Goal: Find specific page/section: Find specific page/section

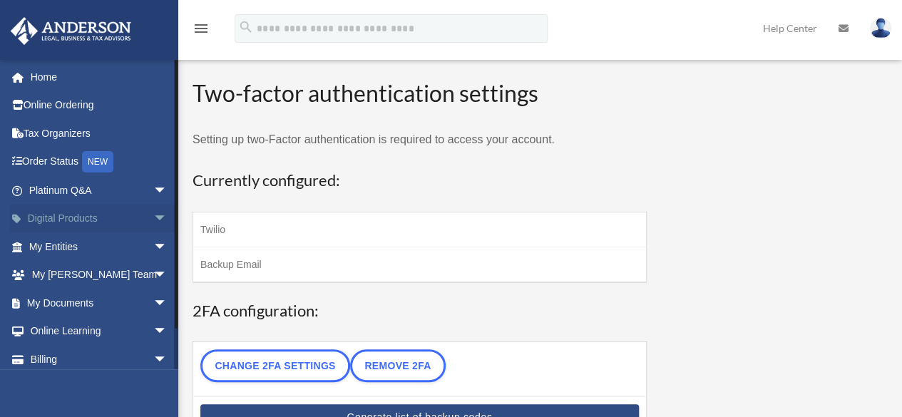
click at [84, 224] on link "Digital Products arrow_drop_down" at bounding box center [99, 219] width 179 height 29
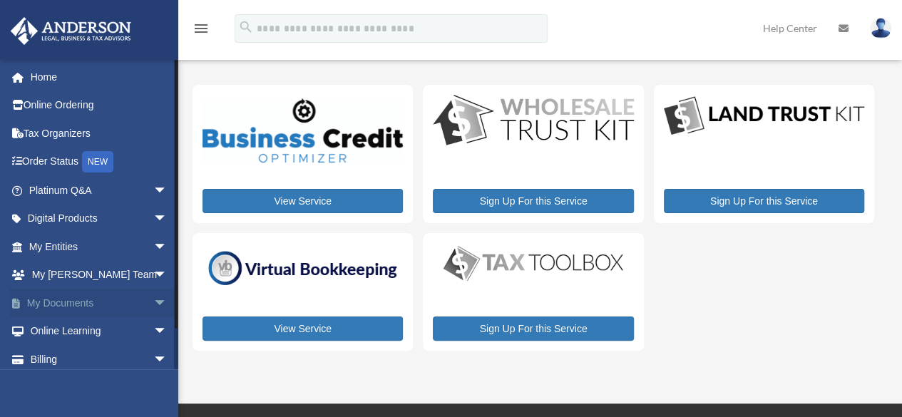
click at [104, 296] on link "My Documents arrow_drop_down" at bounding box center [99, 303] width 179 height 29
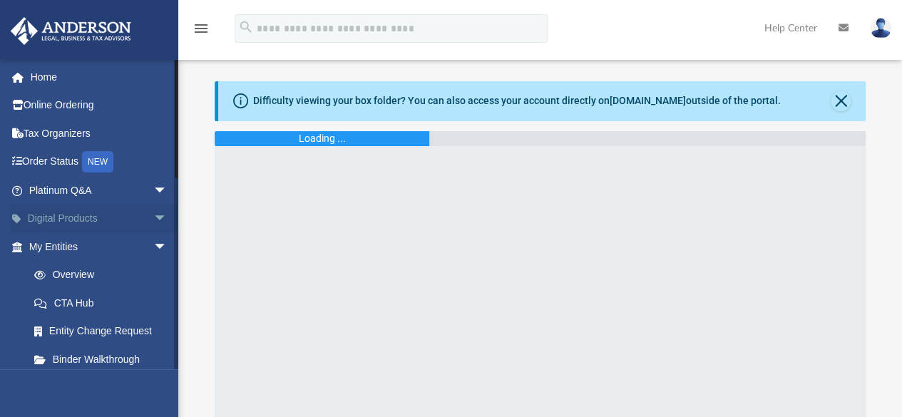
click at [153, 217] on span "arrow_drop_down" at bounding box center [167, 219] width 29 height 29
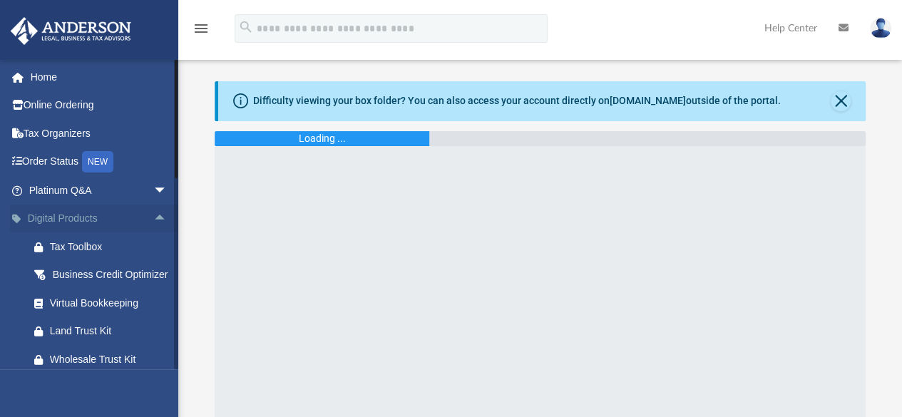
click at [153, 217] on span "arrow_drop_up" at bounding box center [167, 219] width 29 height 29
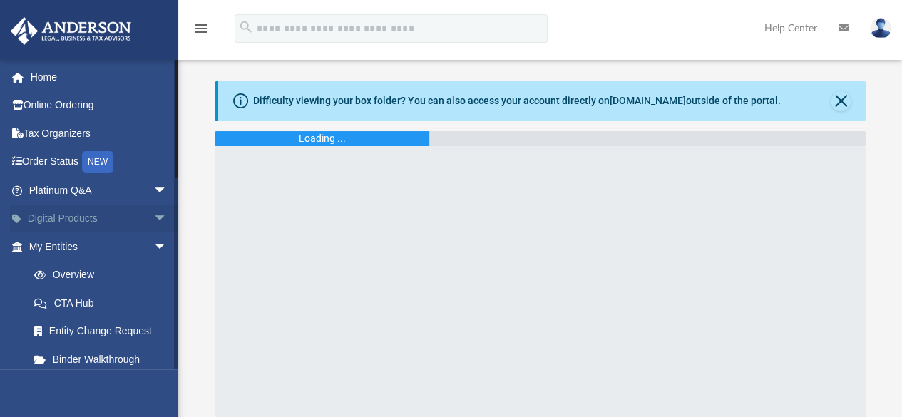
click at [153, 217] on span "arrow_drop_down" at bounding box center [167, 219] width 29 height 29
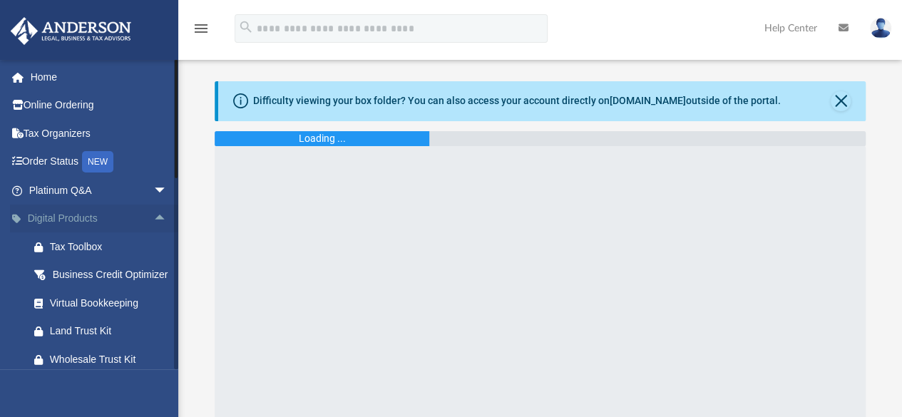
click at [153, 217] on span "arrow_drop_up" at bounding box center [167, 219] width 29 height 29
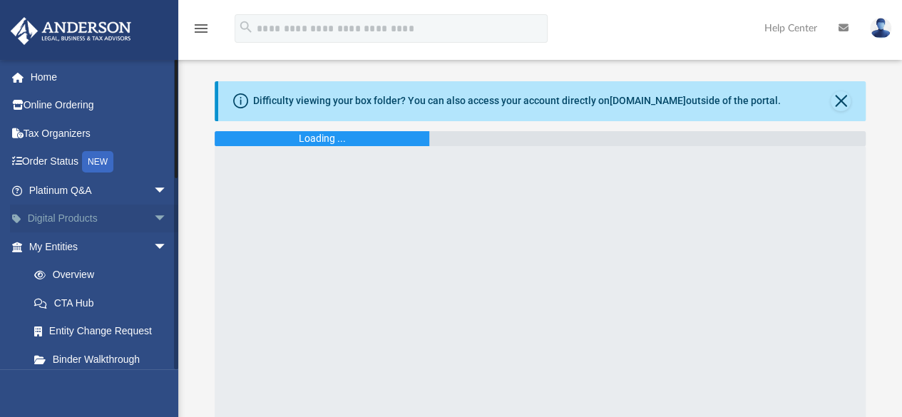
click at [153, 217] on span "arrow_drop_down" at bounding box center [167, 219] width 29 height 29
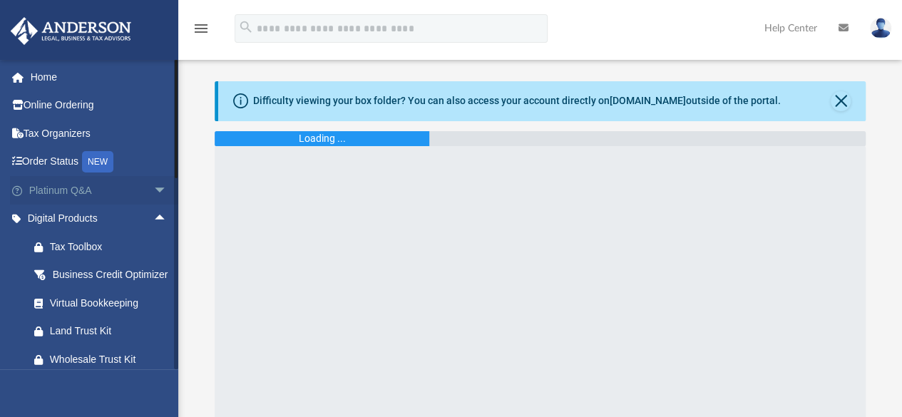
click at [153, 190] on span "arrow_drop_down" at bounding box center [167, 190] width 29 height 29
click at [154, 187] on span "arrow_drop_up" at bounding box center [167, 190] width 29 height 29
click at [73, 214] on link "Digital Products arrow_drop_up" at bounding box center [99, 219] width 179 height 29
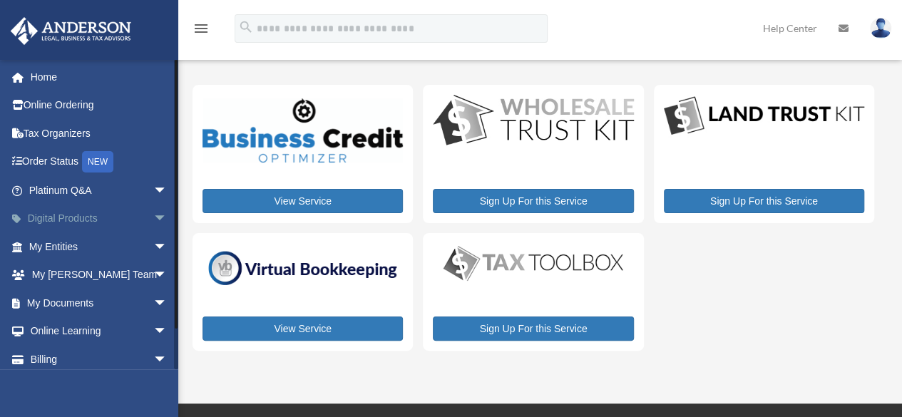
click at [73, 215] on link "Digital Products arrow_drop_down" at bounding box center [99, 219] width 179 height 29
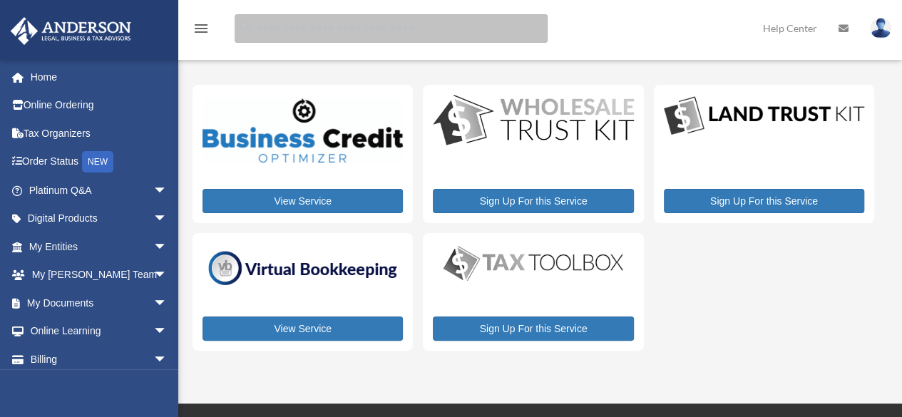
click at [394, 28] on input "search" at bounding box center [391, 28] width 313 height 29
type input "*****"
click at [298, 34] on input "search" at bounding box center [391, 28] width 313 height 29
type input "*****"
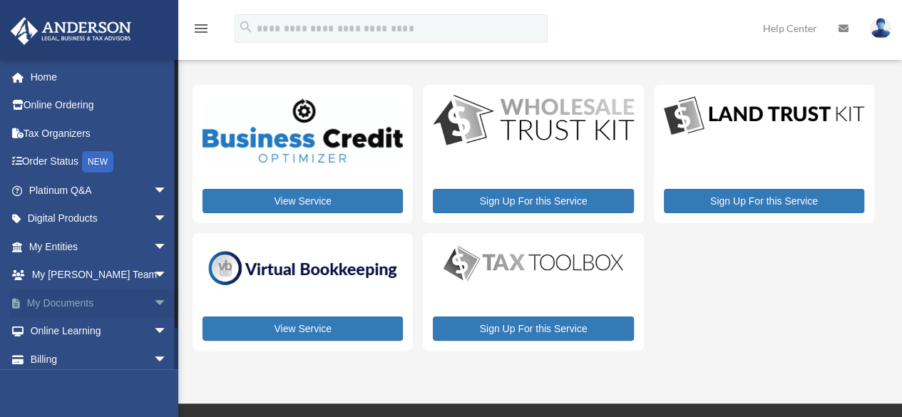
click at [97, 303] on link "My Documents arrow_drop_down" at bounding box center [99, 303] width 179 height 29
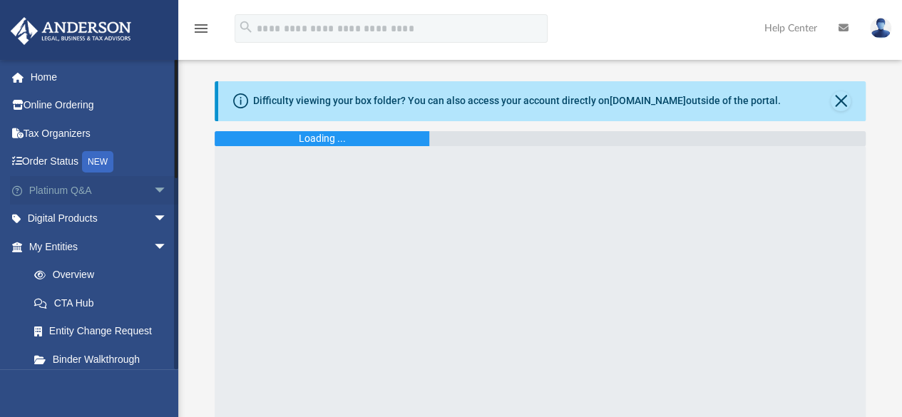
click at [153, 186] on span "arrow_drop_down" at bounding box center [167, 190] width 29 height 29
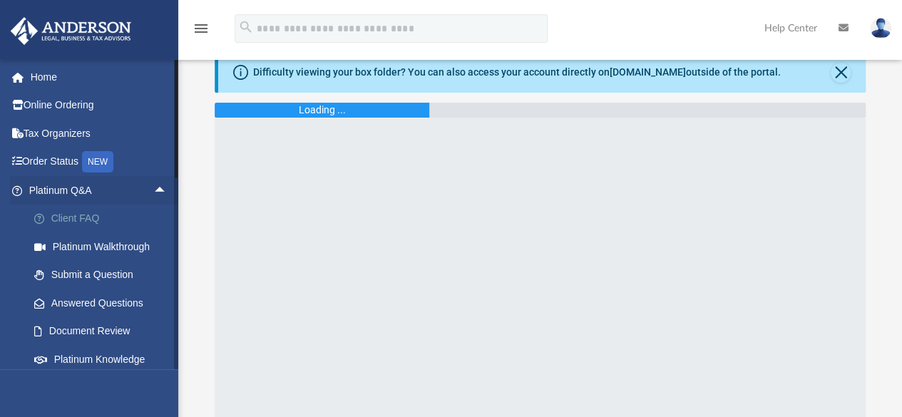
scroll to position [23, 0]
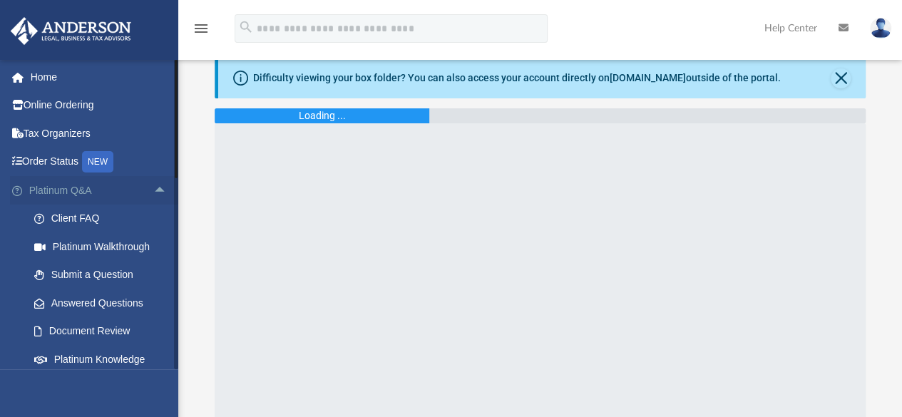
click at [153, 191] on span "arrow_drop_up" at bounding box center [167, 190] width 29 height 29
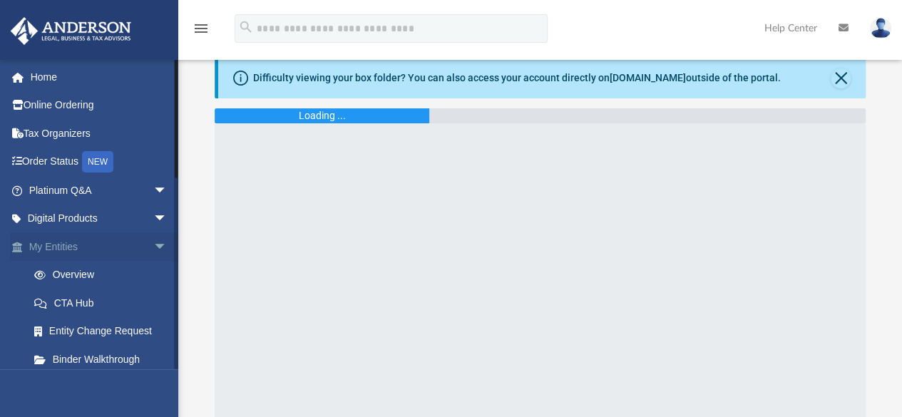
click at [57, 247] on link "My Entities arrow_drop_down" at bounding box center [99, 246] width 179 height 29
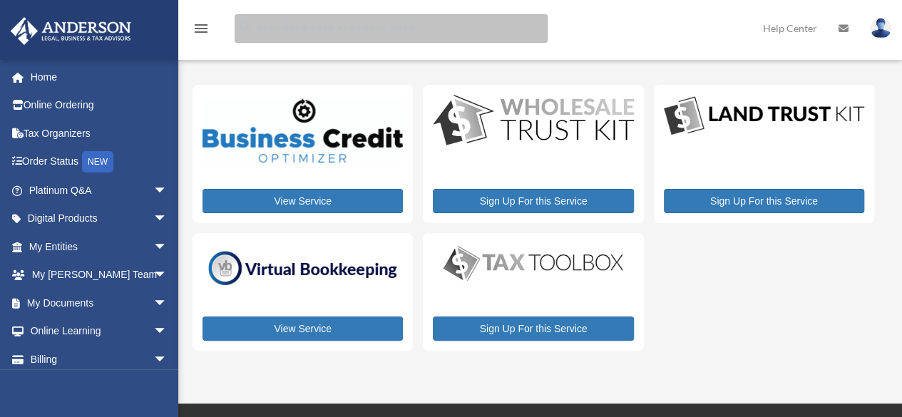
click at [339, 33] on input "search" at bounding box center [391, 28] width 313 height 29
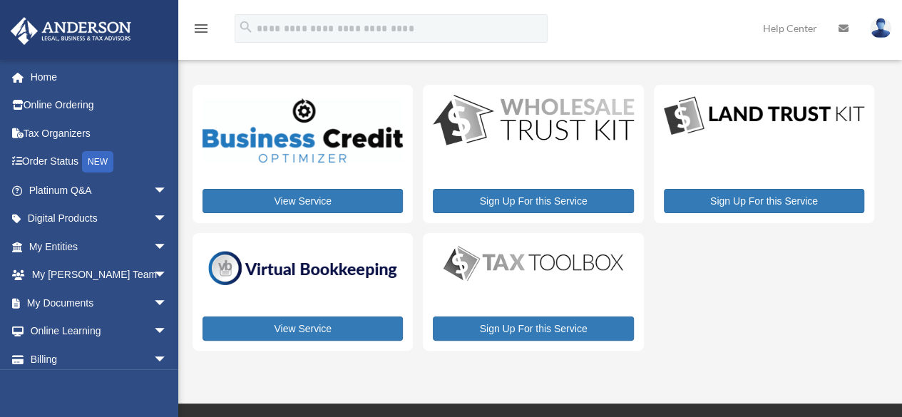
click at [197, 29] on icon "menu" at bounding box center [200, 28] width 17 height 17
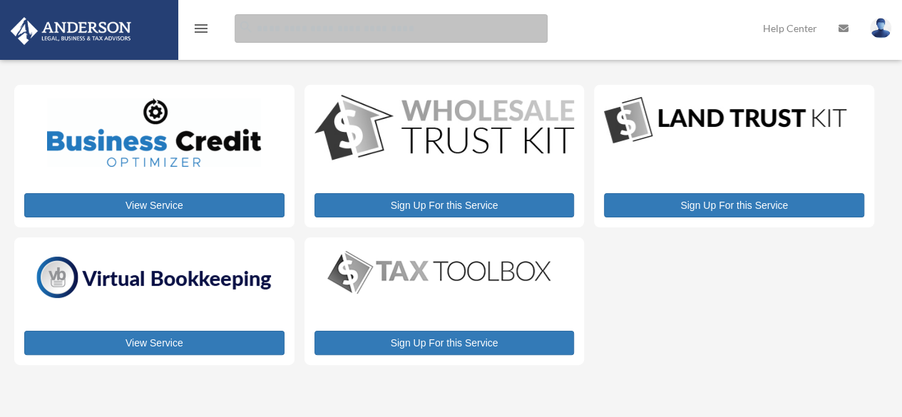
click at [327, 26] on input "search" at bounding box center [391, 28] width 313 height 29
type input "*****"
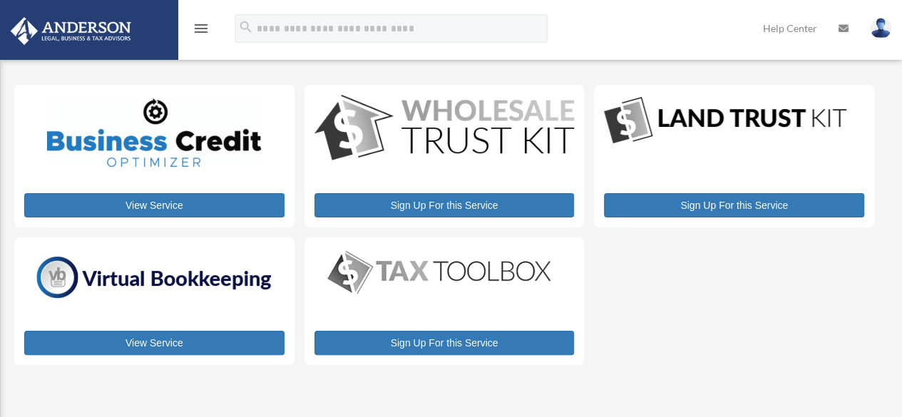
click at [197, 31] on icon "menu" at bounding box center [200, 28] width 17 height 17
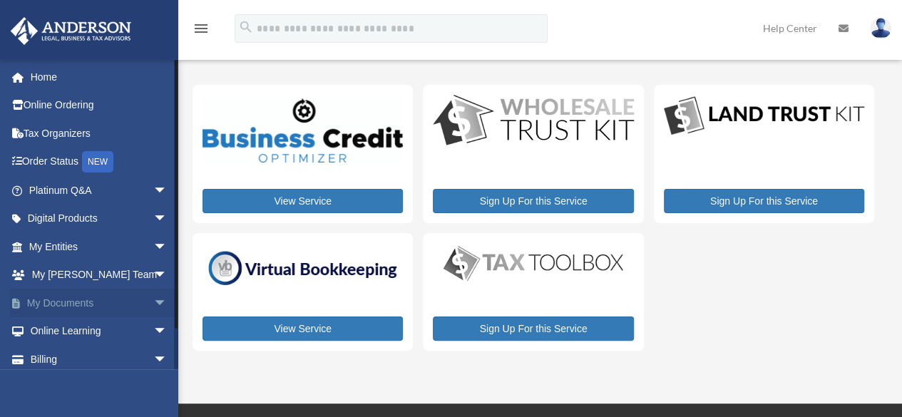
click at [80, 304] on link "My Documents arrow_drop_down" at bounding box center [99, 303] width 179 height 29
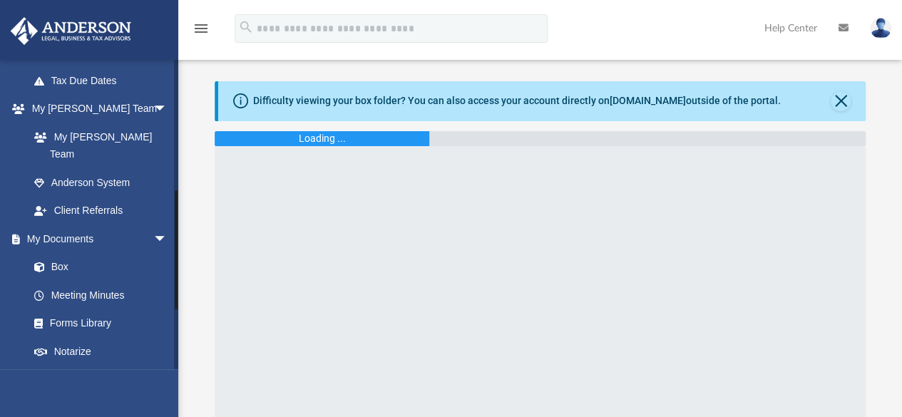
scroll to position [335, 0]
click at [77, 309] on link "Forms Library" at bounding box center [104, 323] width 169 height 29
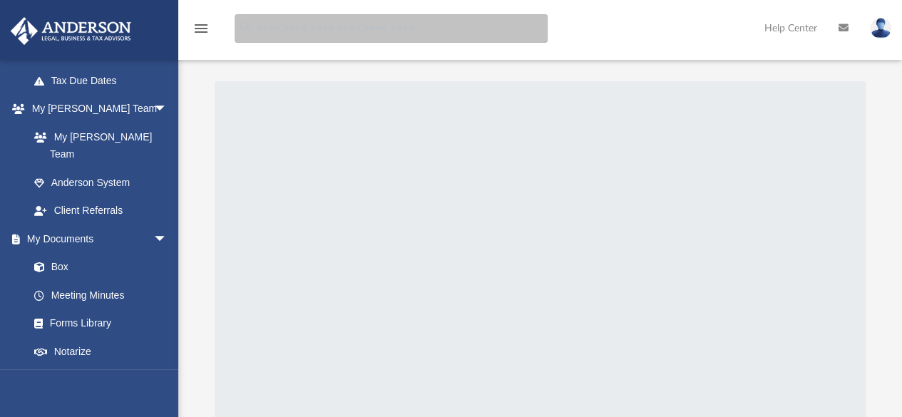
click at [311, 29] on input "search" at bounding box center [391, 28] width 313 height 29
type input "*****"
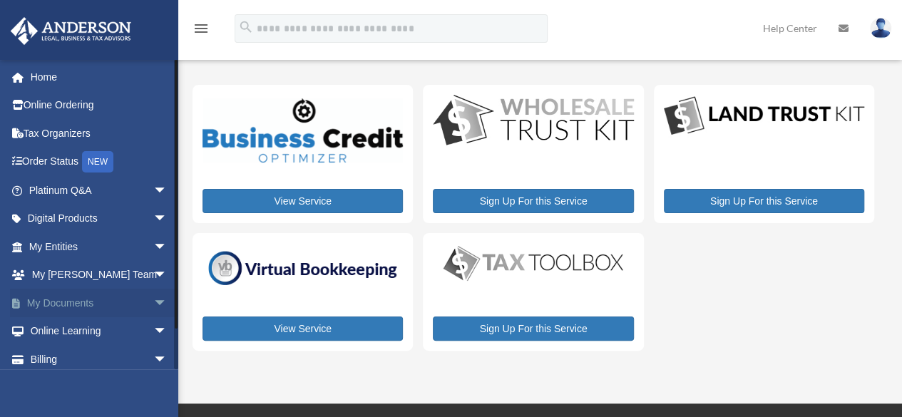
click at [63, 307] on link "My Documents arrow_drop_down" at bounding box center [99, 303] width 179 height 29
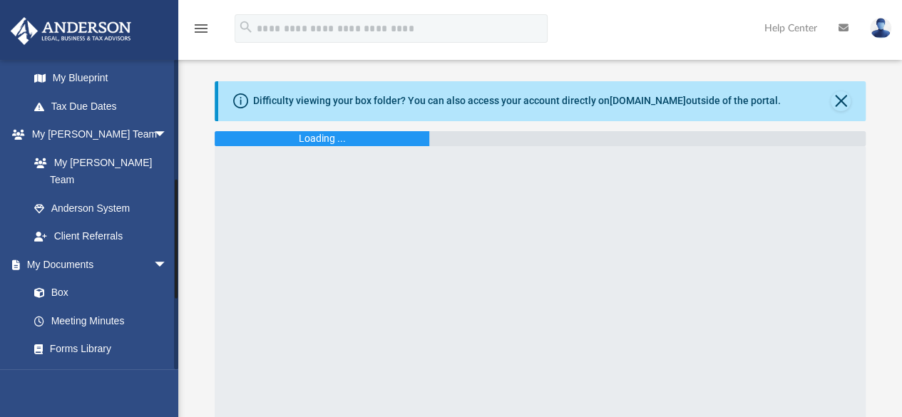
scroll to position [311, 0]
click at [114, 334] on link "Forms Library" at bounding box center [104, 348] width 169 height 29
